Goal: Task Accomplishment & Management: Use online tool/utility

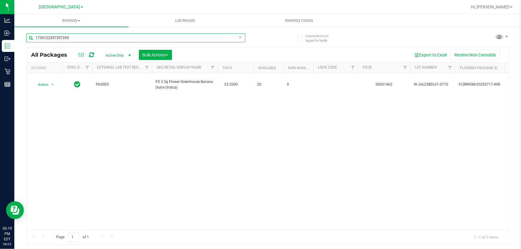
click at [244, 37] on input "1735122357357295" at bounding box center [135, 37] width 219 height 9
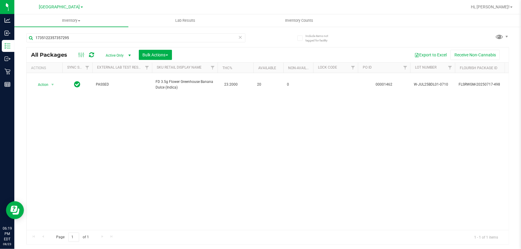
click at [240, 39] on icon at bounding box center [240, 36] width 4 height 7
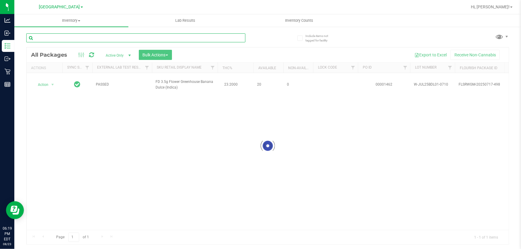
click at [200, 37] on input "text" at bounding box center [135, 37] width 219 height 9
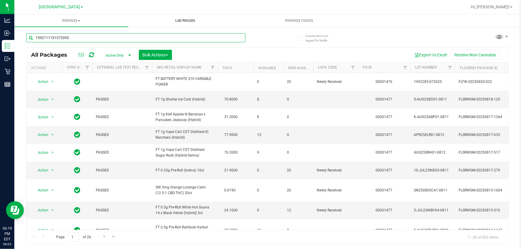
type input "1592111191572095"
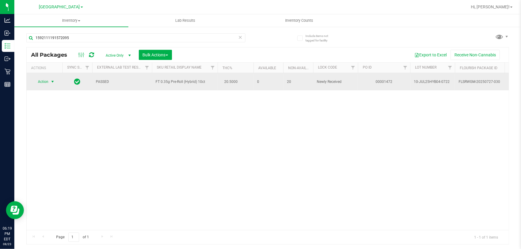
click at [37, 81] on span "Action" at bounding box center [41, 82] width 16 height 8
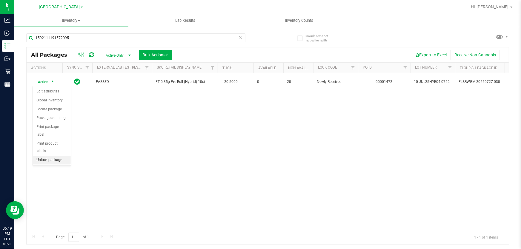
click at [38, 156] on li "Unlock package" at bounding box center [52, 160] width 38 height 9
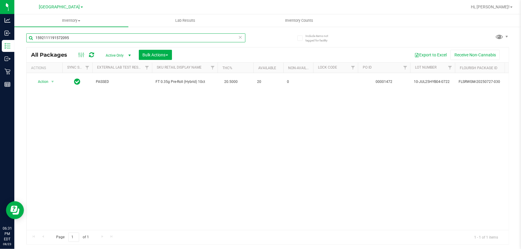
click at [145, 36] on input "1592111191572095" at bounding box center [135, 37] width 219 height 9
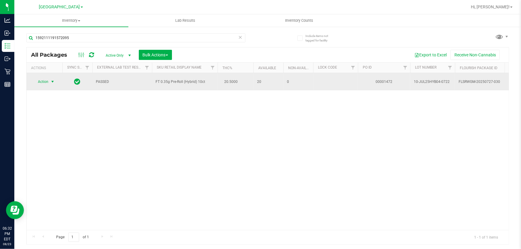
click at [44, 80] on span "Action" at bounding box center [41, 82] width 16 height 8
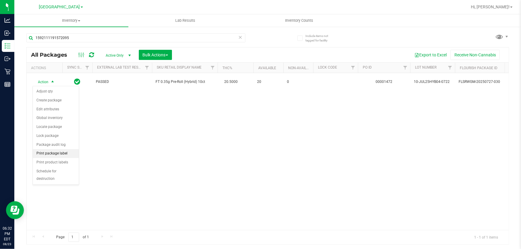
click at [51, 154] on li "Print package label" at bounding box center [56, 153] width 46 height 9
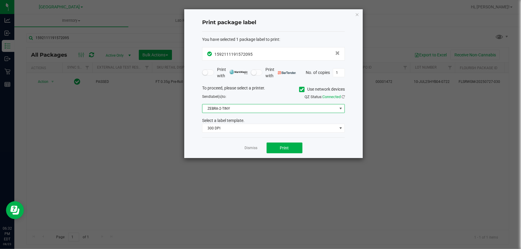
click at [251, 107] on span "ZEBRA-2-TINY" at bounding box center [269, 108] width 135 height 8
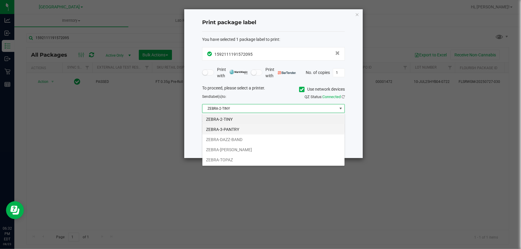
scroll to position [9, 143]
click at [248, 129] on li "ZEBRA-3-PANTRY" at bounding box center [273, 129] width 142 height 10
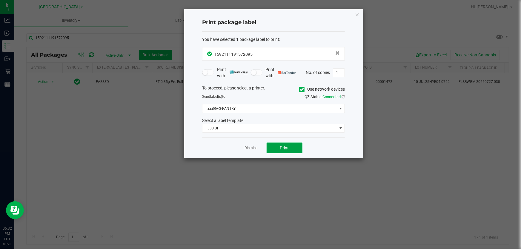
click at [287, 147] on span "Print" at bounding box center [284, 148] width 9 height 5
